Goal: Transaction & Acquisition: Purchase product/service

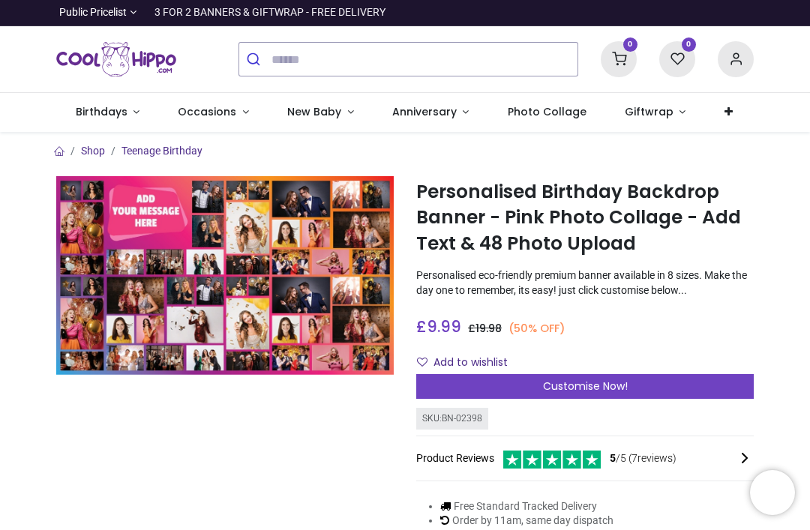
click at [446, 370] on button "Add to wishlist" at bounding box center [468, 362] width 104 height 25
click at [666, 395] on div "Customise Now!" at bounding box center [584, 386] width 337 height 25
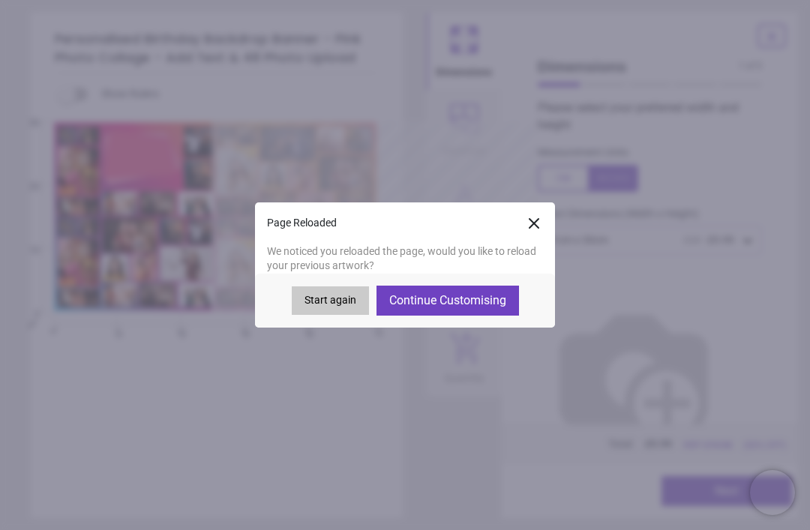
click at [662, 381] on div at bounding box center [650, 369] width 249 height 229
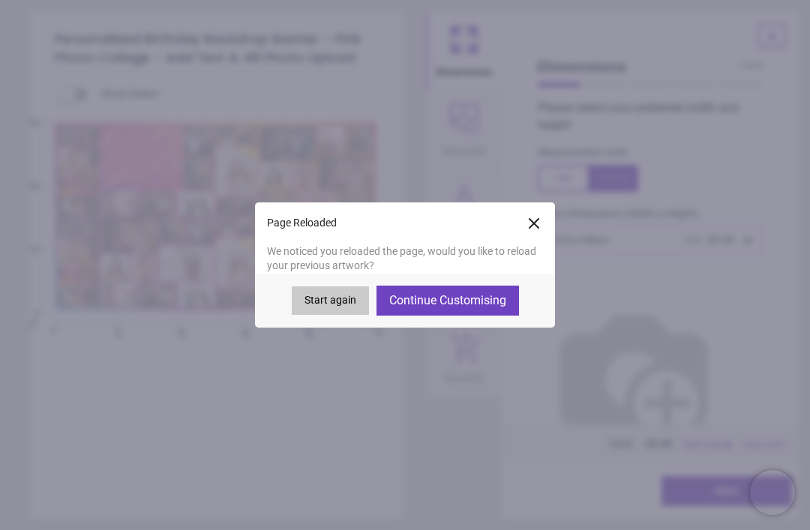
click at [466, 296] on button "Continue Customising" at bounding box center [447, 301] width 142 height 30
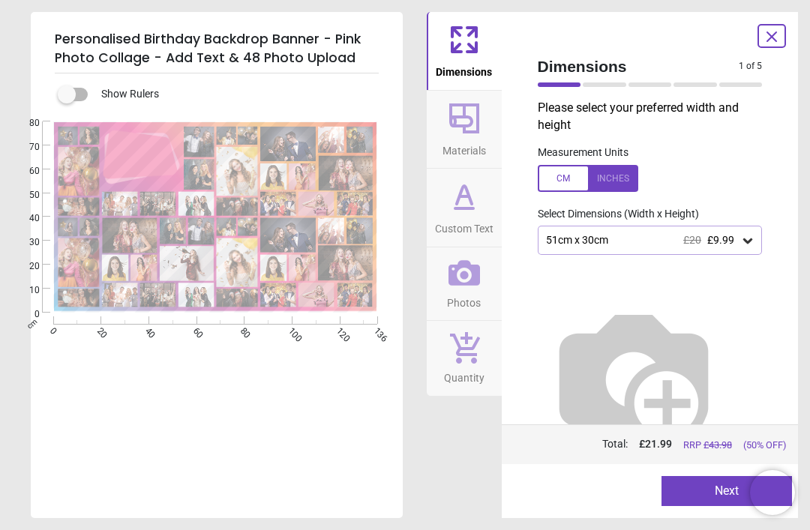
type textarea "**********"
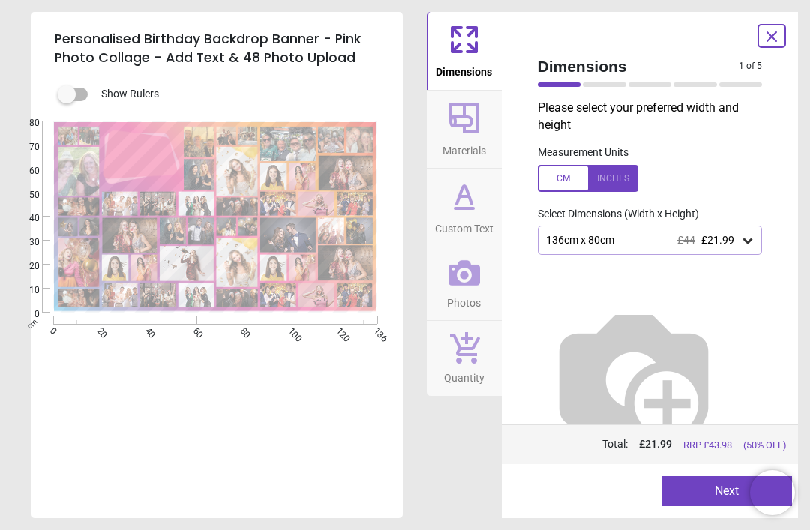
click at [623, 174] on div at bounding box center [588, 178] width 100 height 27
click at [646, 234] on div "53.5" x 31.5" (4ft 6" x 2ft 7") £44 £21.99" at bounding box center [642, 240] width 196 height 13
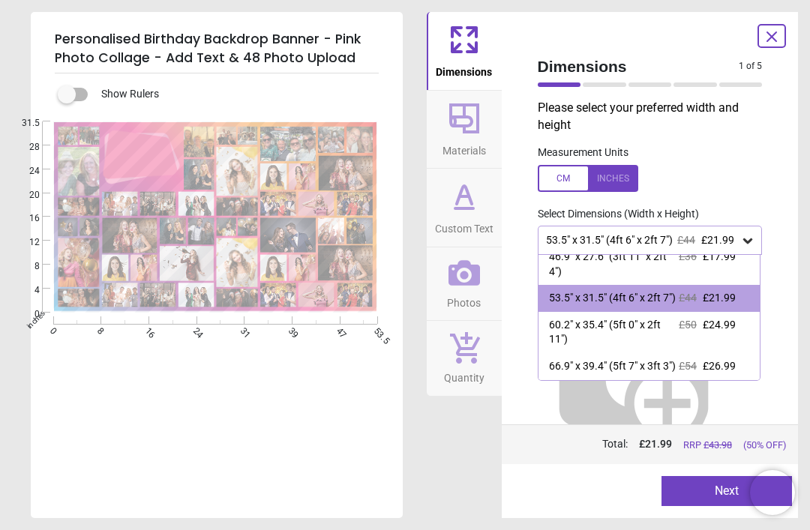
scroll to position [153, 0]
click at [577, 374] on div "66.9" x 39.4" (5ft 7" x 3ft 3")" at bounding box center [612, 366] width 127 height 15
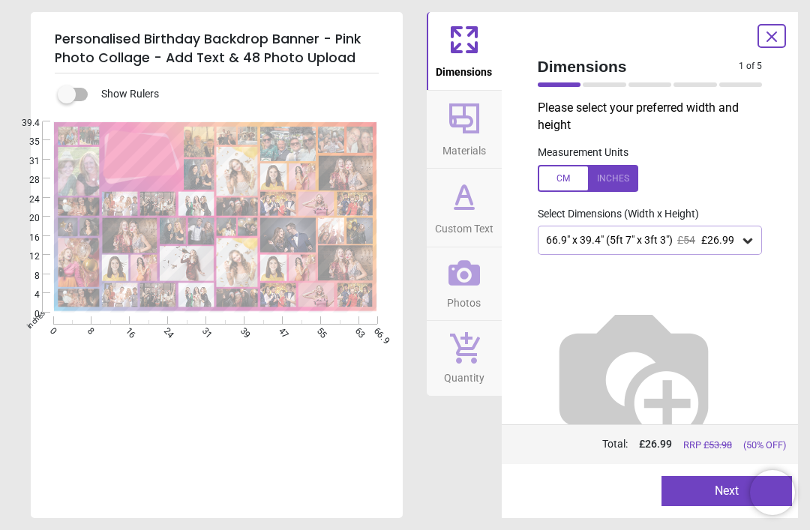
click at [108, 395] on div "**********" at bounding box center [215, 386] width 369 height 530
click at [730, 488] on button "Next" at bounding box center [726, 491] width 130 height 30
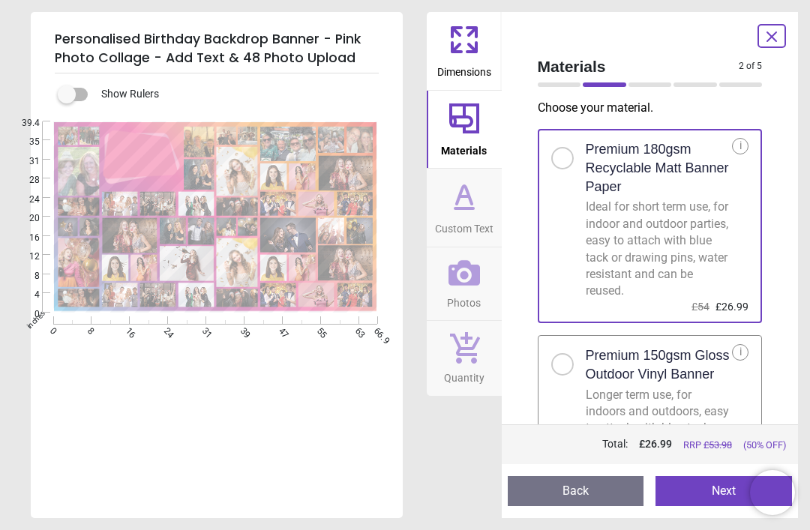
click at [706, 502] on button "Next" at bounding box center [723, 491] width 136 height 30
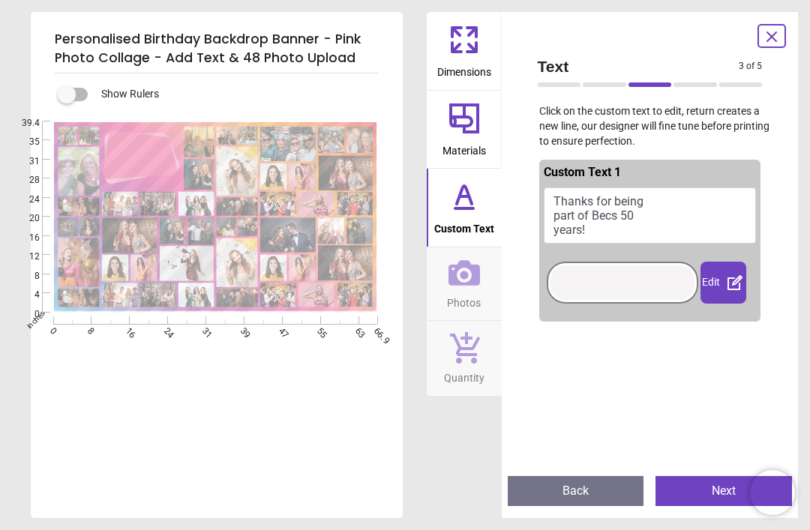
click at [729, 479] on button "Next" at bounding box center [723, 491] width 136 height 30
